Goal: Transaction & Acquisition: Purchase product/service

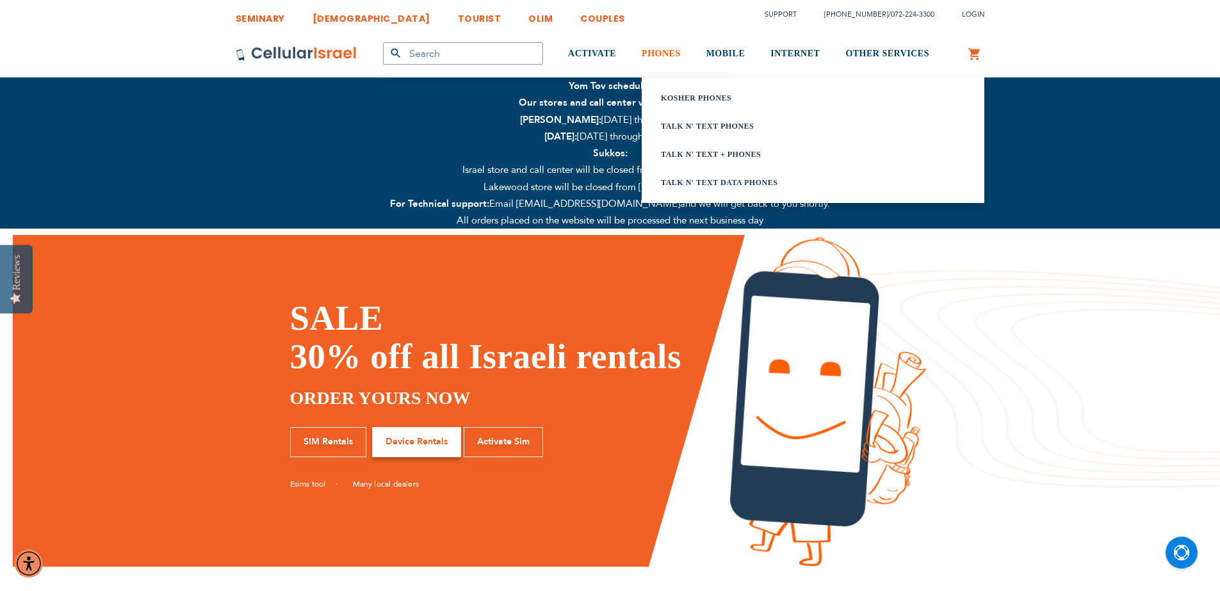
click at [661, 51] on span "PHONES" at bounding box center [661, 54] width 39 height 10
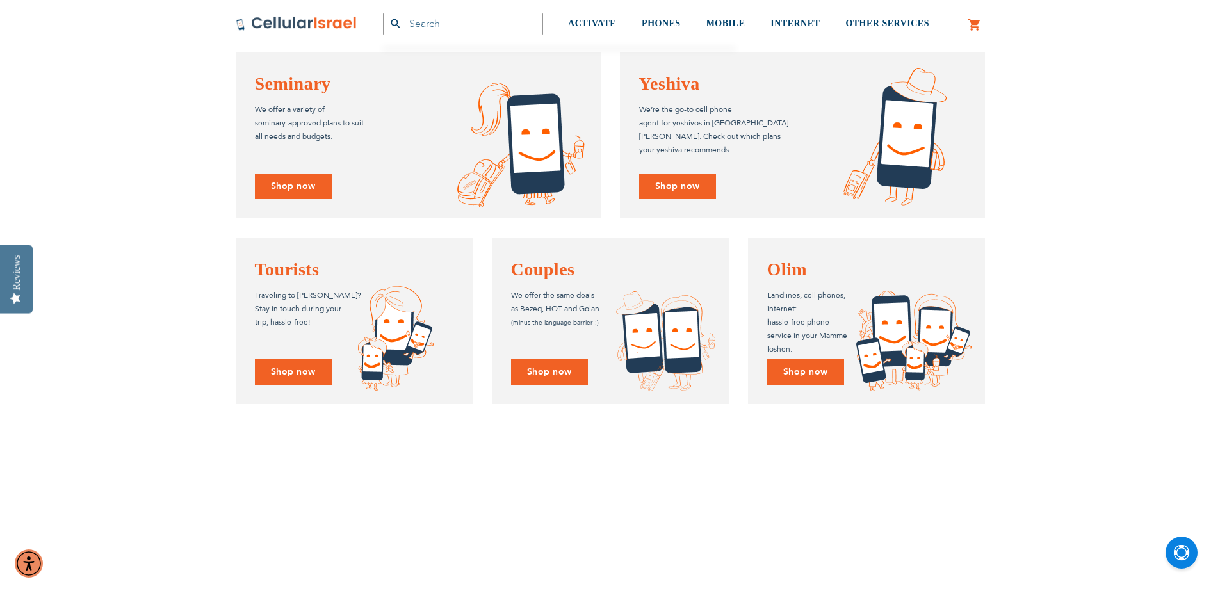
scroll to position [1181, 0]
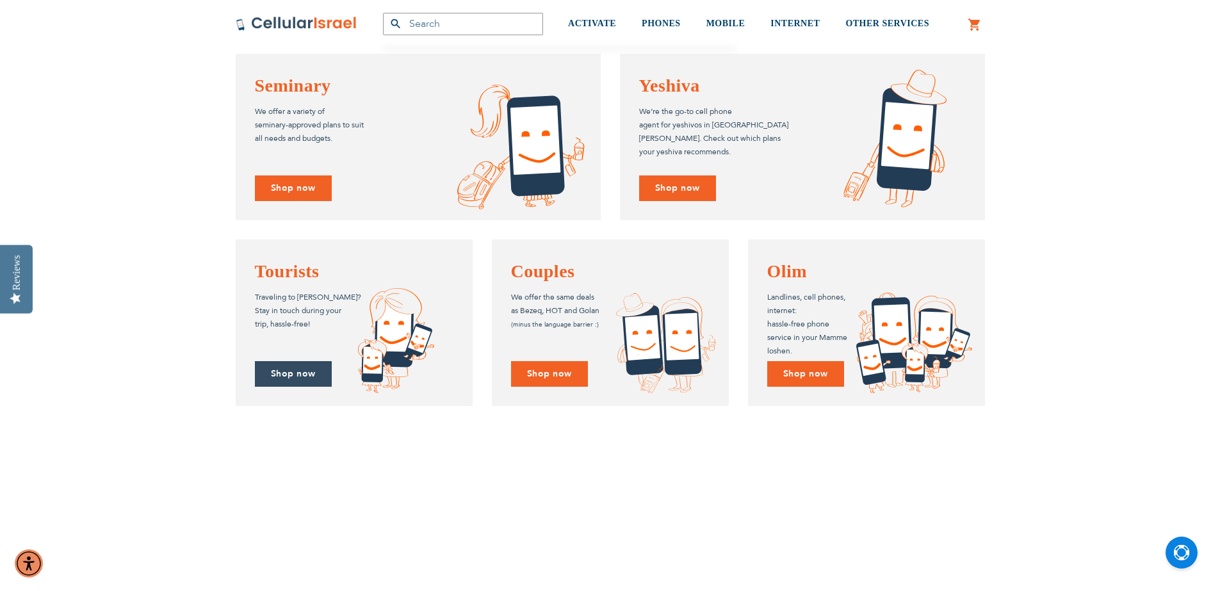
click at [286, 375] on link "Shop now" at bounding box center [293, 374] width 77 height 26
